Goal: Transaction & Acquisition: Purchase product/service

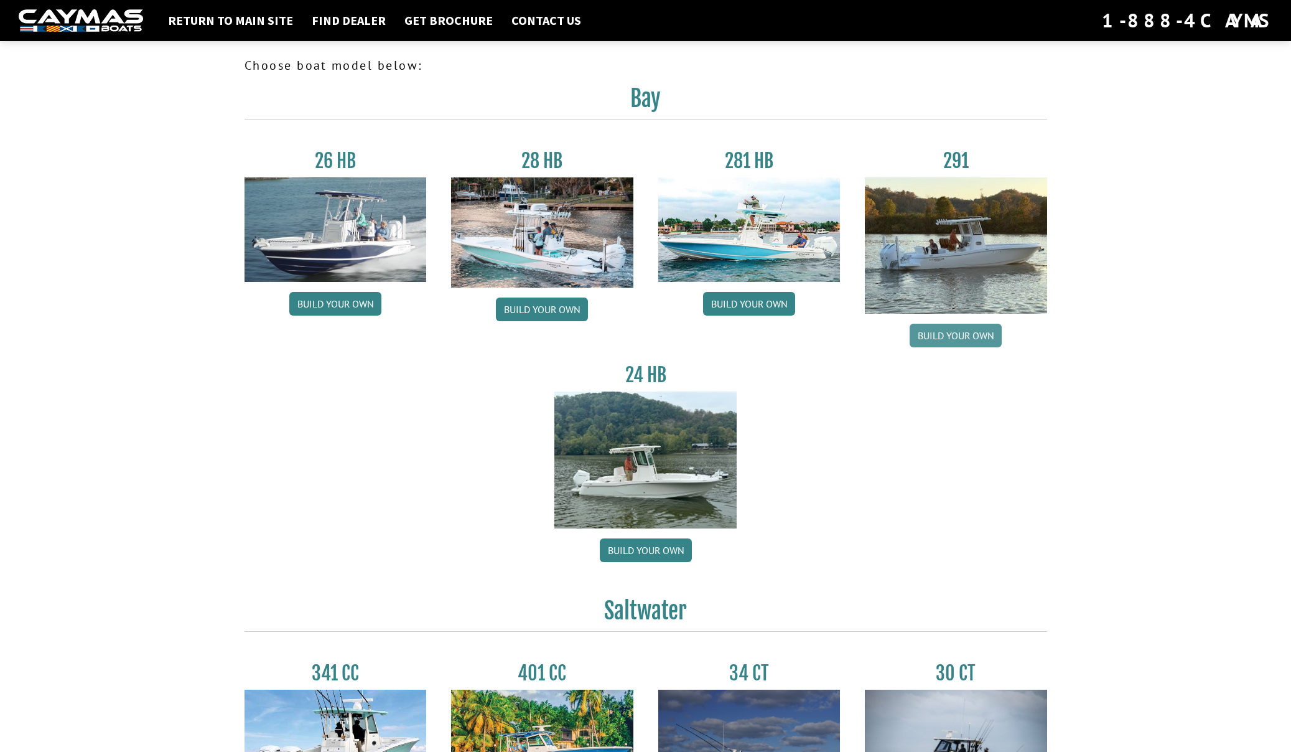
click at [948, 338] on link "Build your own" at bounding box center [956, 336] width 92 height 24
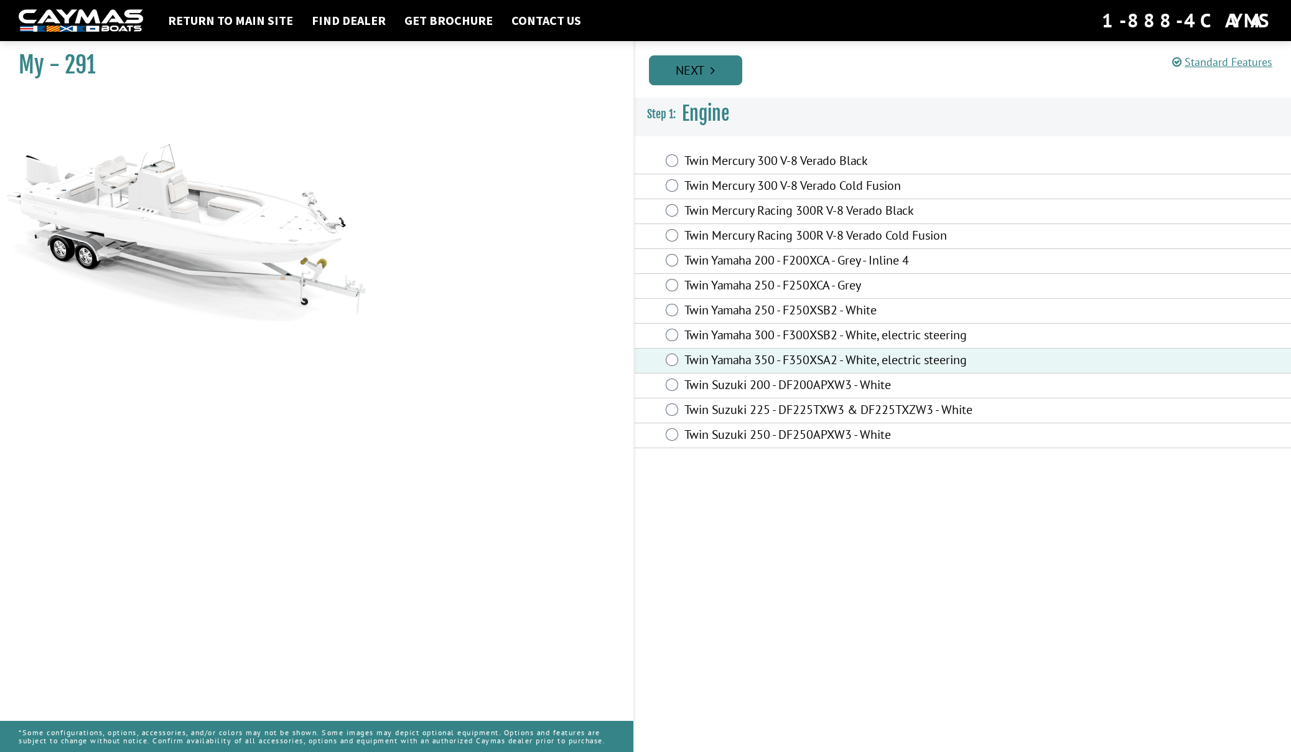
click at [696, 78] on link "Next" at bounding box center [695, 70] width 93 height 30
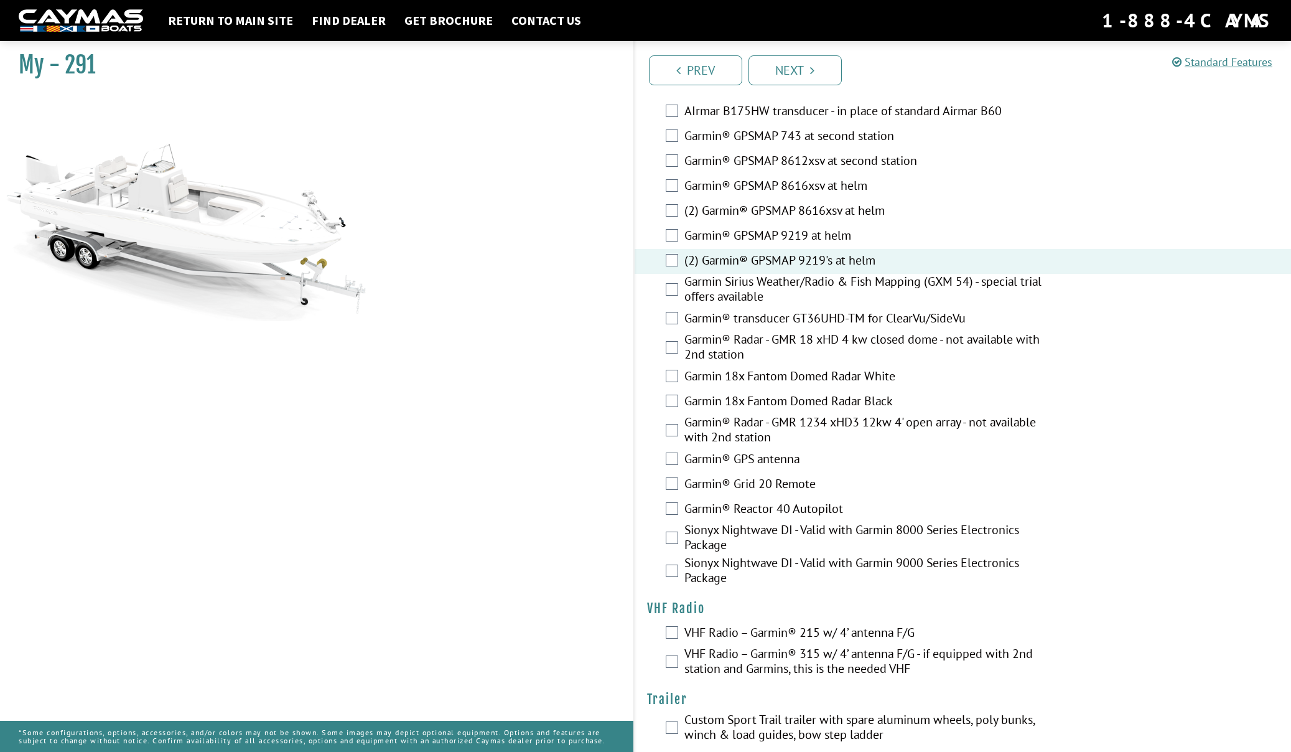
scroll to position [2955, 0]
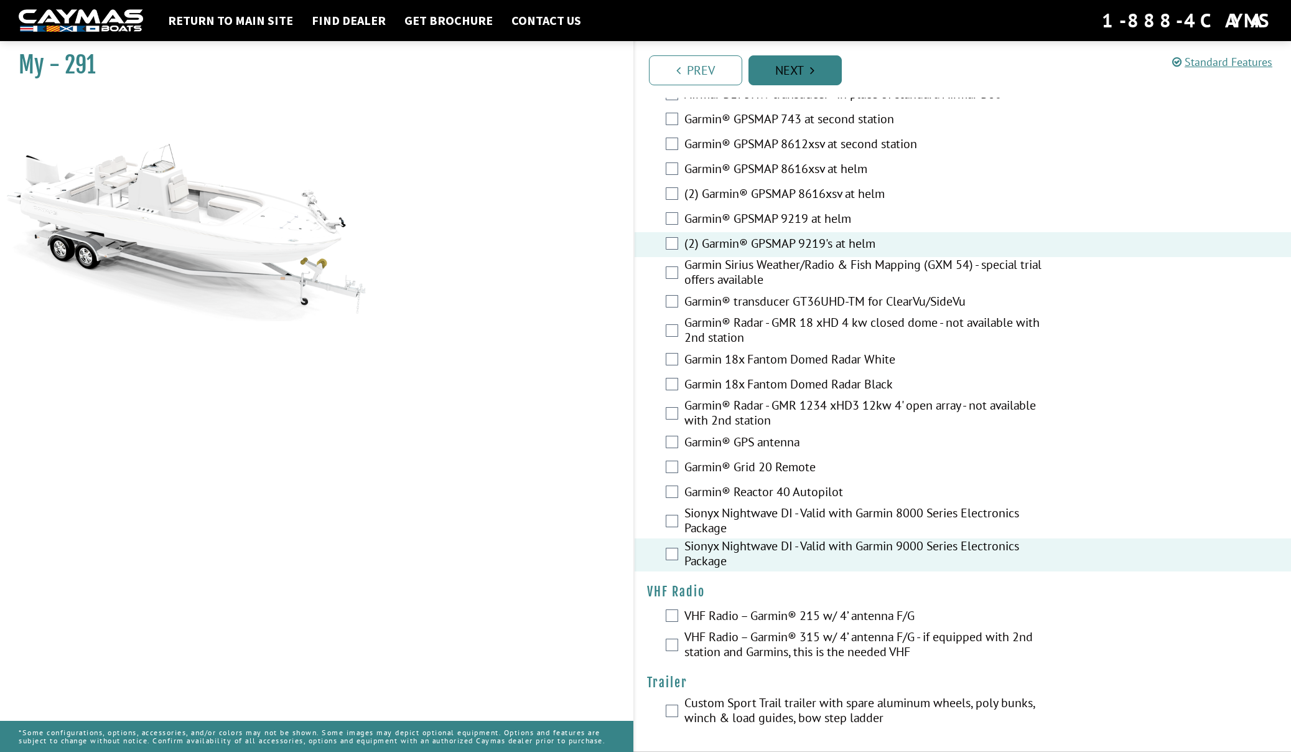
click at [780, 77] on link "Next" at bounding box center [795, 70] width 93 height 30
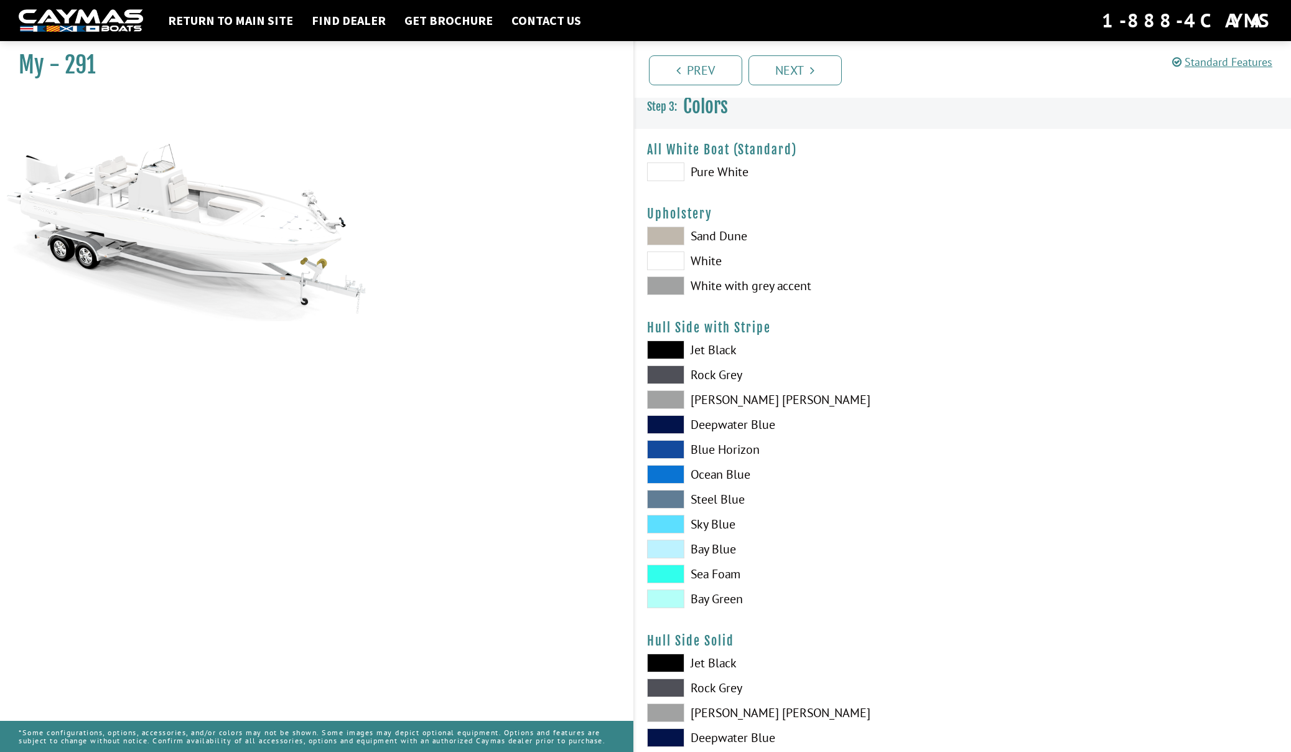
scroll to position [0, 0]
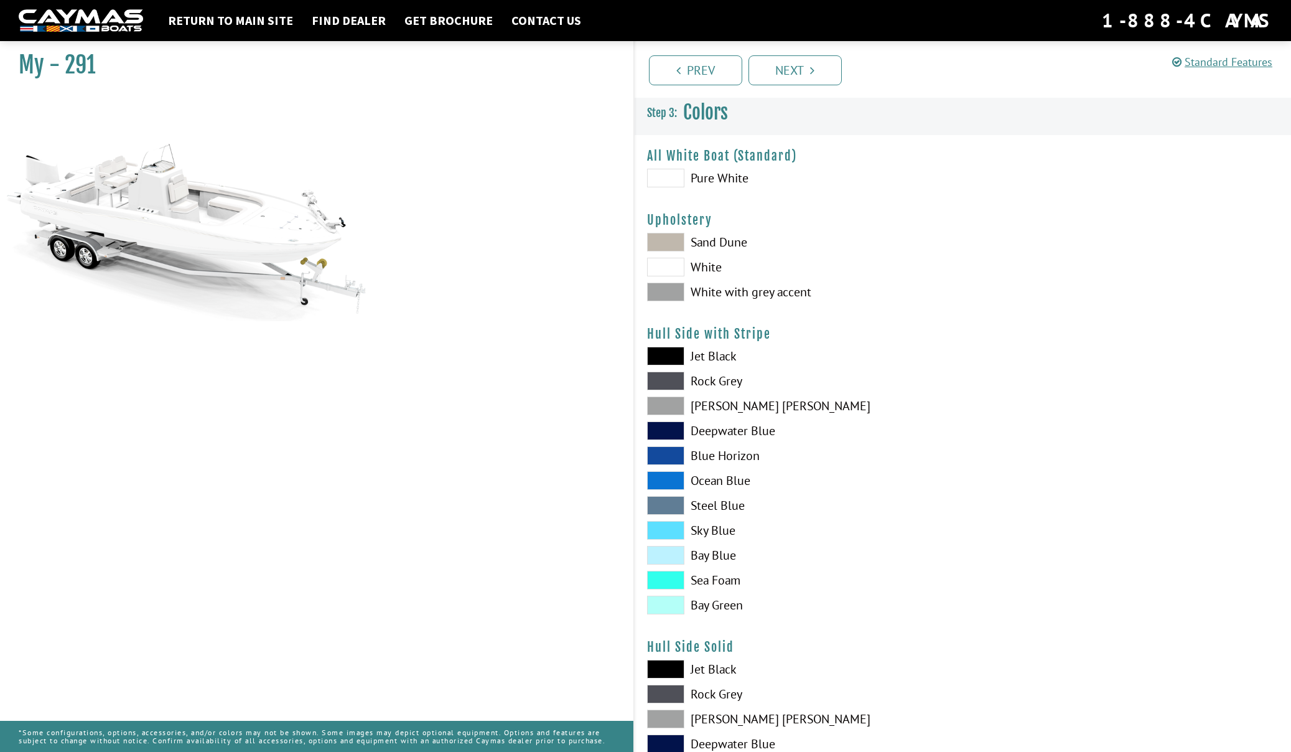
click at [664, 240] on span at bounding box center [665, 242] width 37 height 19
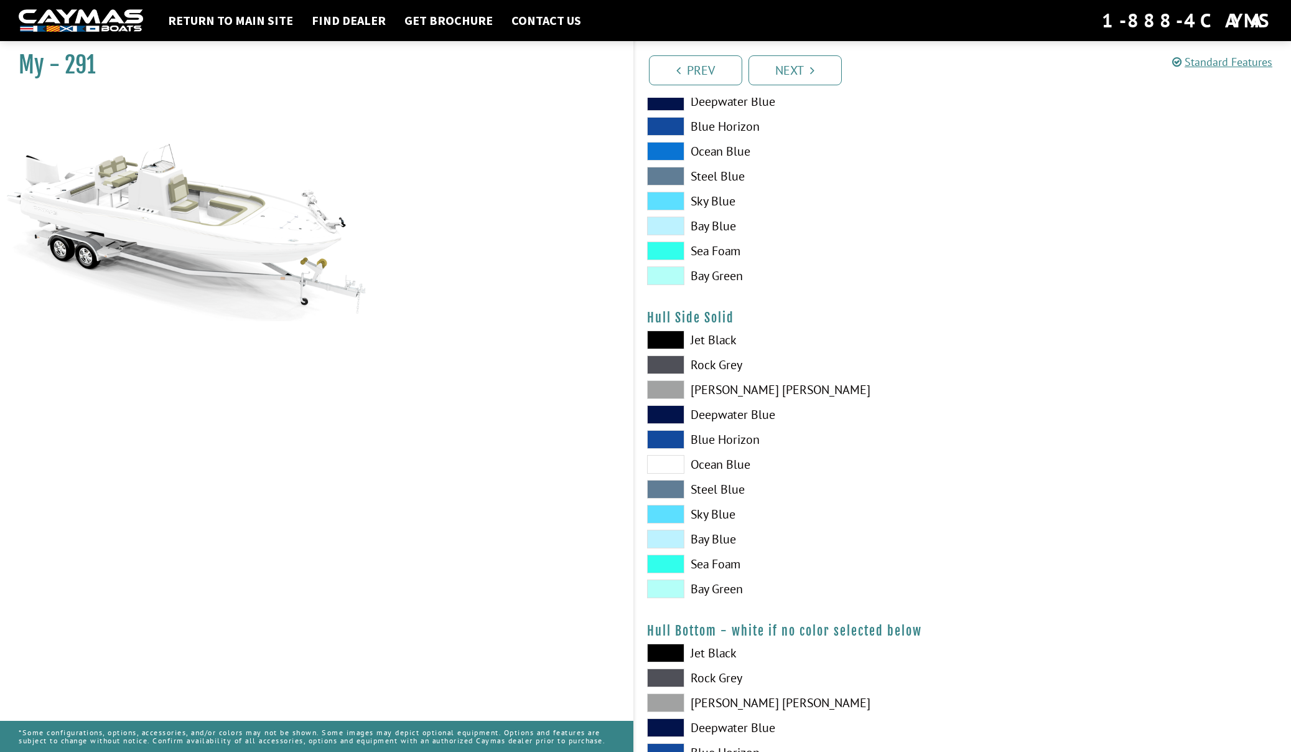
scroll to position [337, 0]
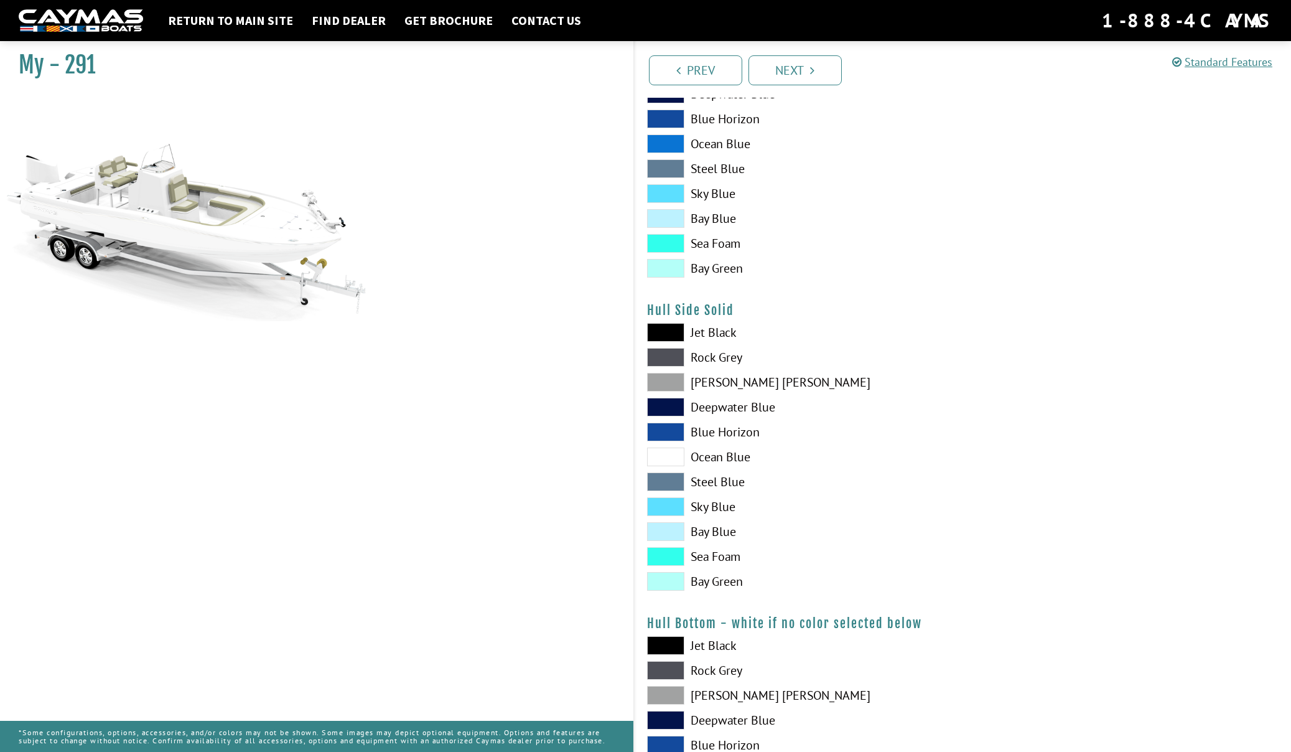
click at [665, 411] on span at bounding box center [665, 407] width 37 height 19
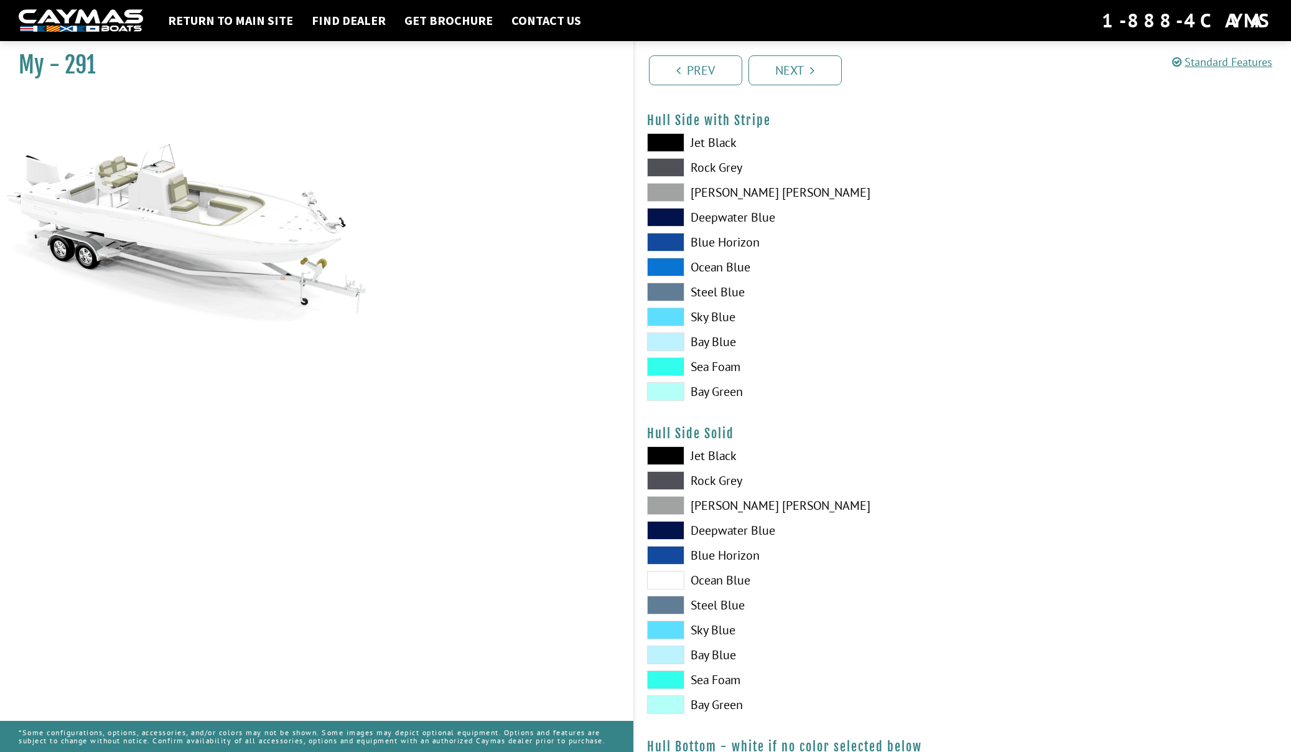
scroll to position [213, 0]
click at [667, 458] on span at bounding box center [665, 456] width 37 height 19
click at [665, 218] on span at bounding box center [665, 217] width 37 height 19
click at [662, 533] on span at bounding box center [665, 530] width 37 height 19
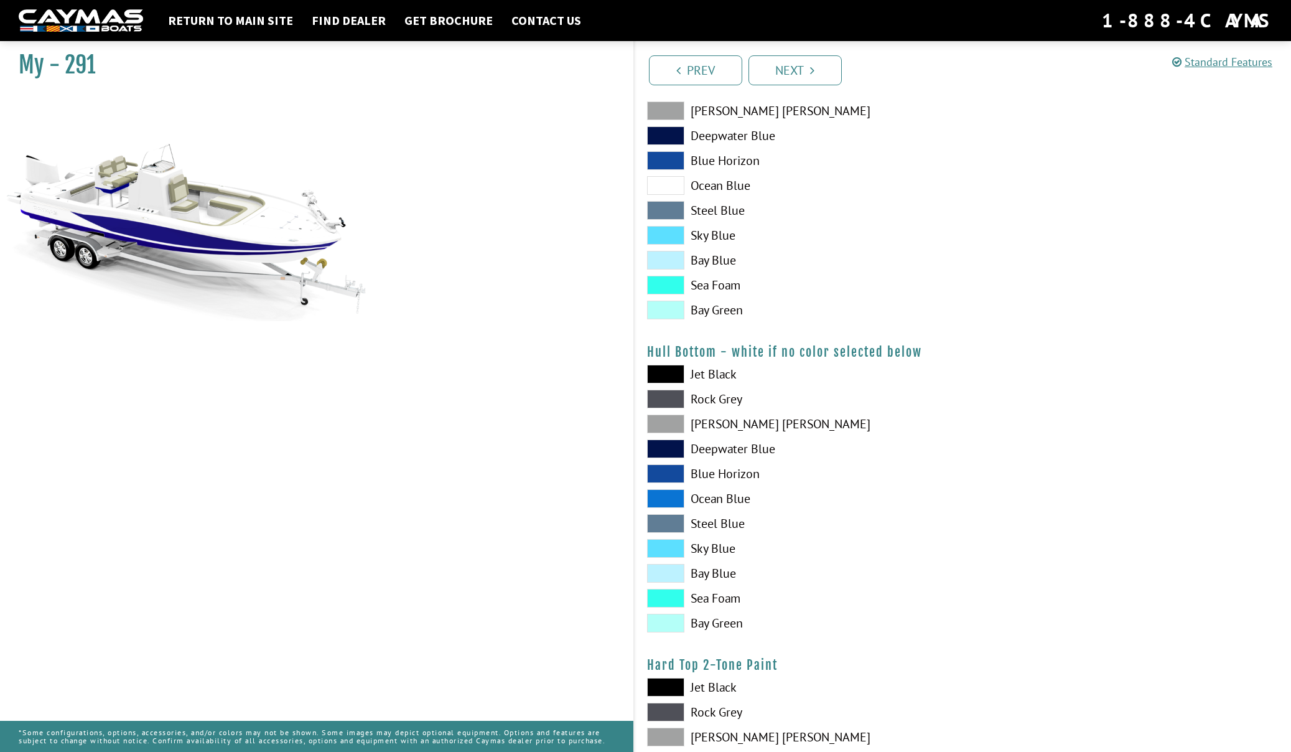
scroll to position [631, 0]
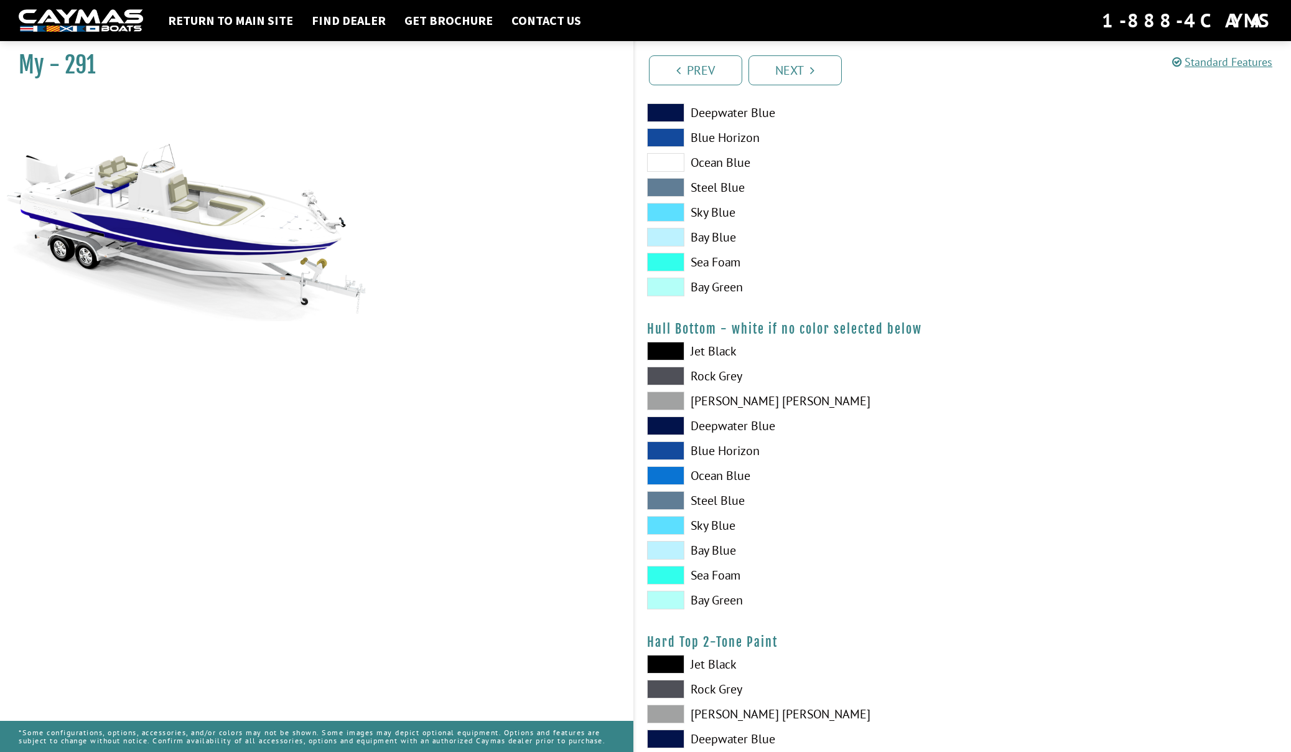
click at [665, 426] on span at bounding box center [665, 425] width 37 height 19
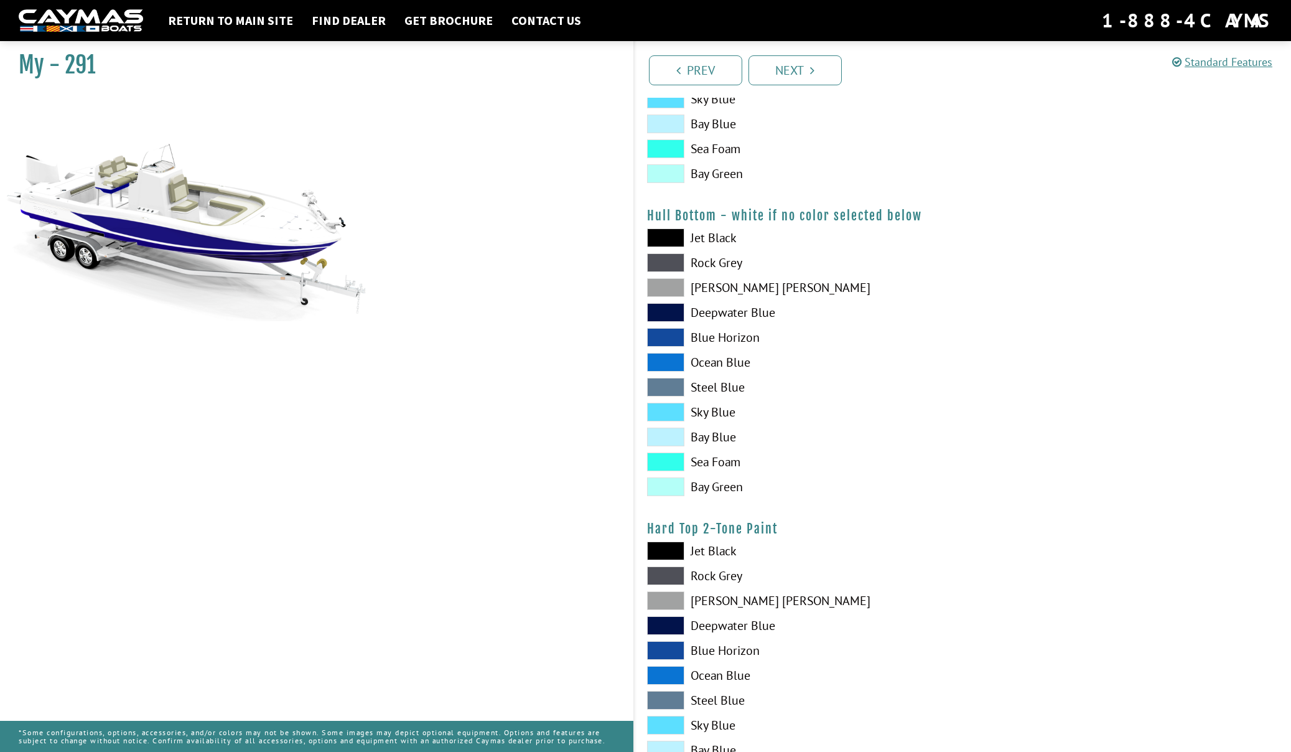
scroll to position [746, 0]
click at [667, 620] on span at bounding box center [665, 624] width 37 height 19
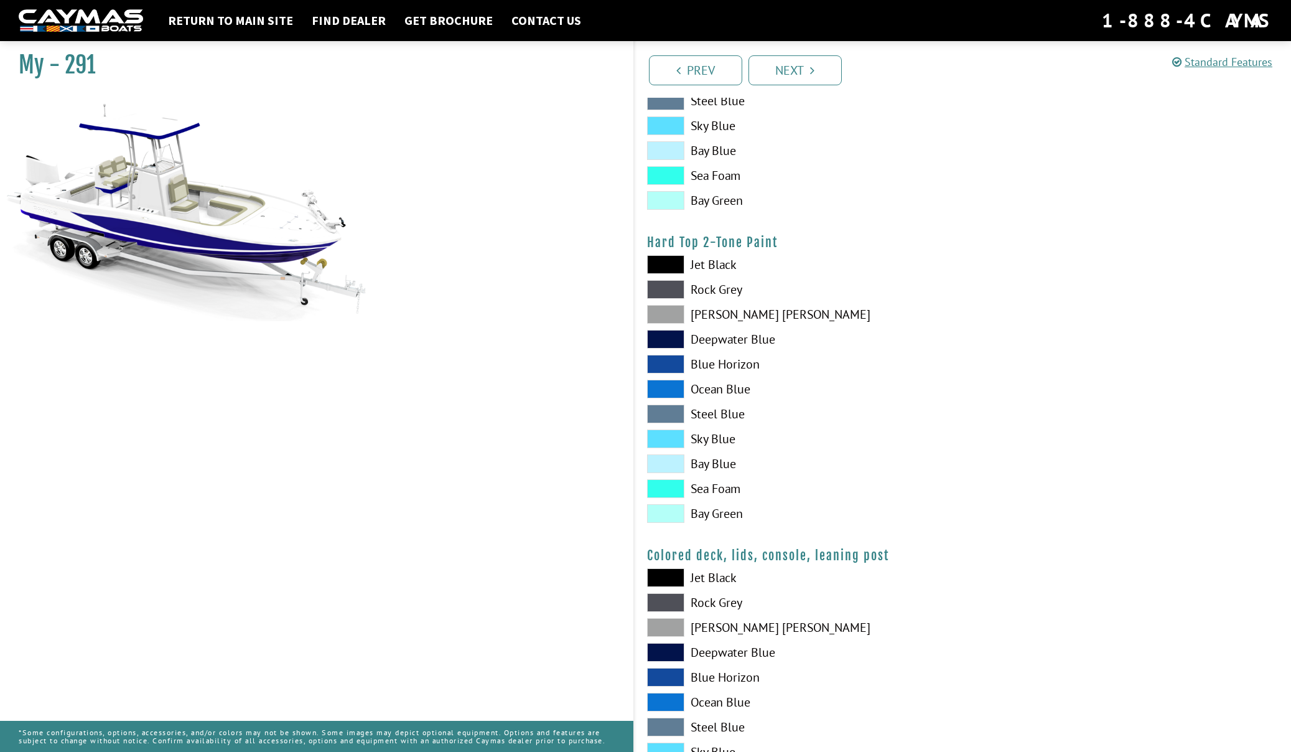
scroll to position [1152, 0]
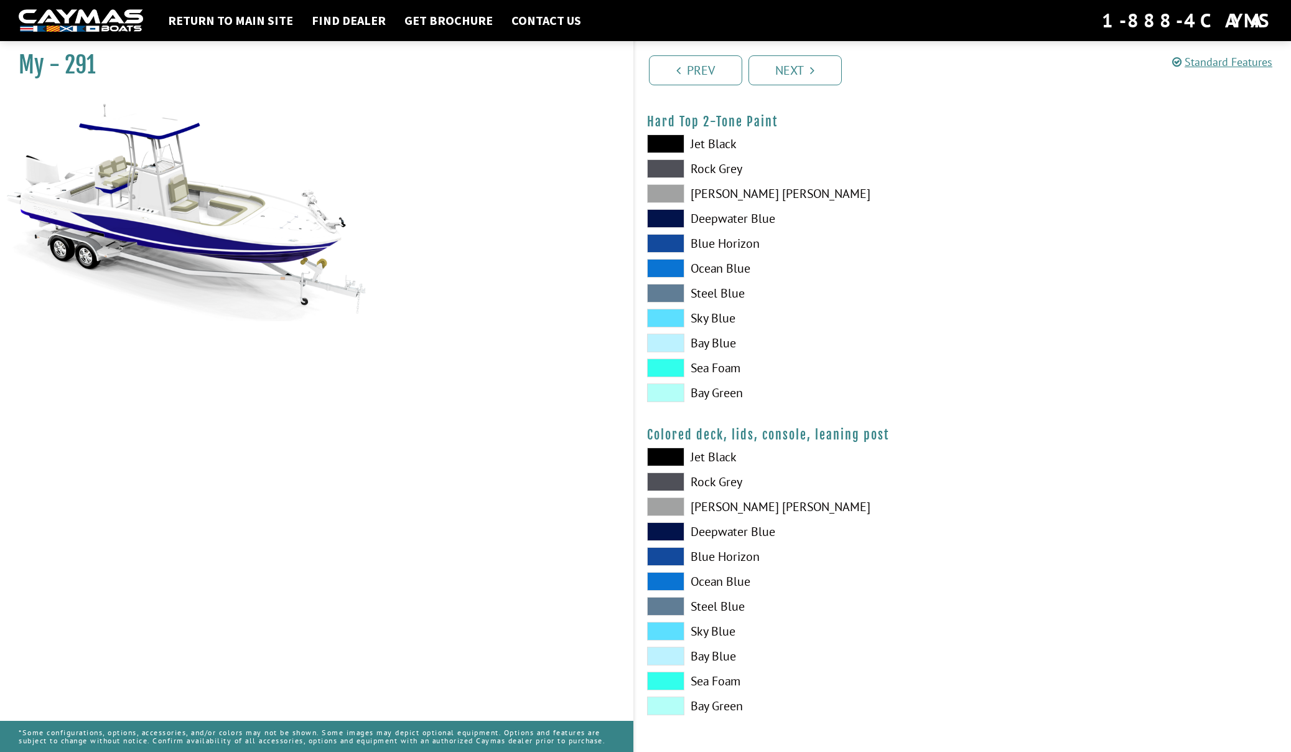
click at [669, 533] on span at bounding box center [665, 531] width 37 height 19
click at [669, 457] on span at bounding box center [665, 456] width 37 height 19
click at [669, 532] on span at bounding box center [665, 531] width 37 height 19
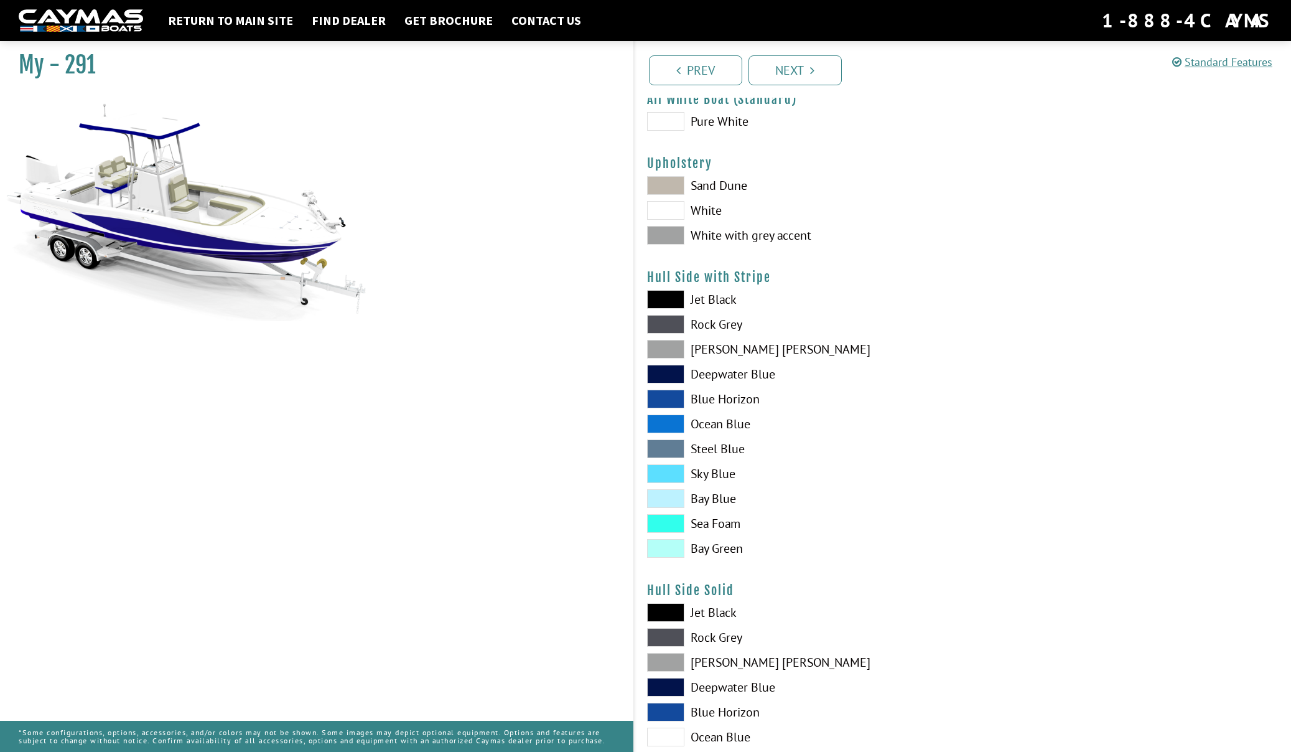
scroll to position [0, 0]
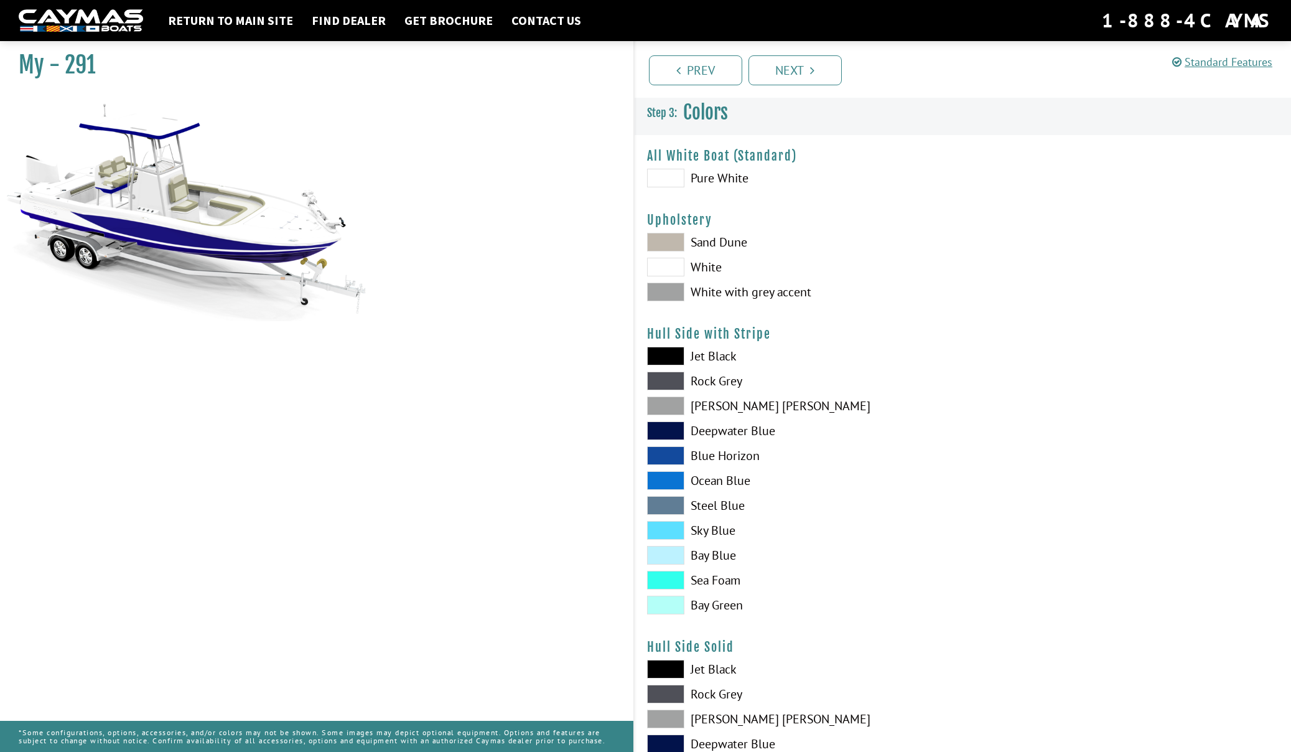
click at [666, 268] on span at bounding box center [665, 267] width 37 height 19
click at [668, 297] on span at bounding box center [665, 292] width 37 height 19
click at [666, 270] on span at bounding box center [665, 267] width 37 height 19
